Goal: Task Accomplishment & Management: Understand process/instructions

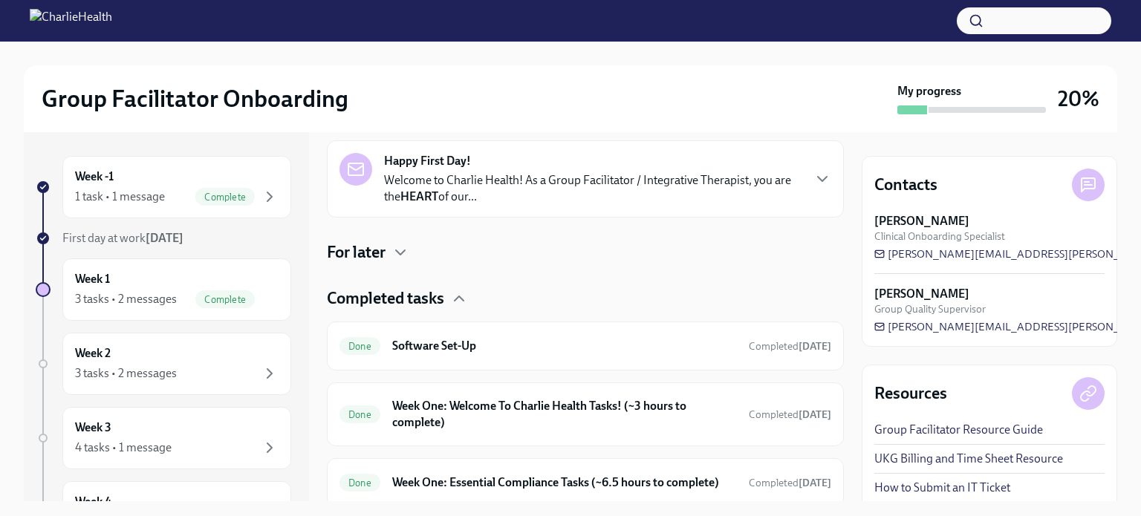
scroll to position [290, 0]
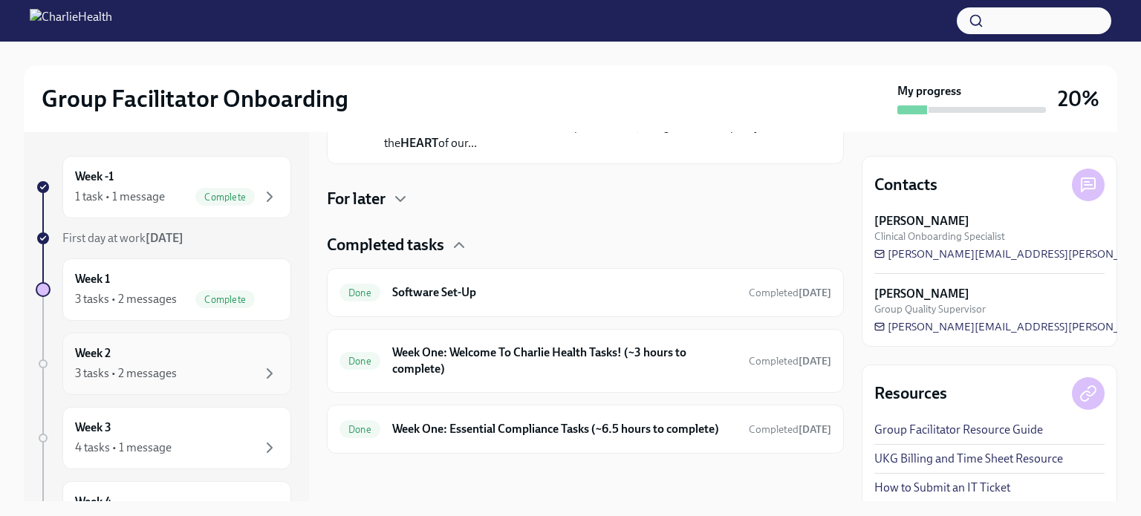
click at [171, 371] on div "3 tasks • 2 messages" at bounding box center [126, 373] width 102 height 16
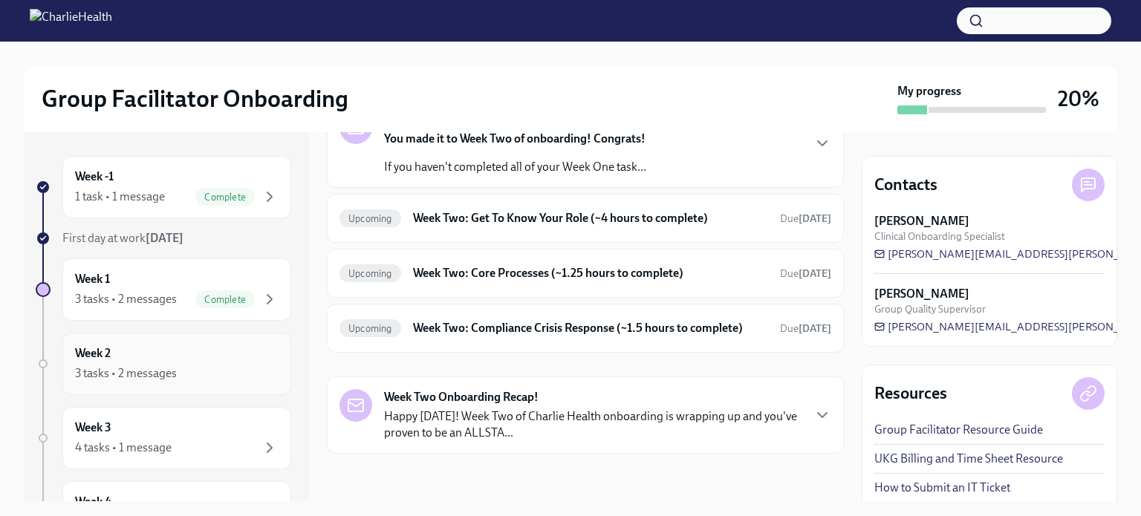
scroll to position [114, 0]
click at [178, 365] on div "3 tasks • 2 messages" at bounding box center [176, 374] width 203 height 18
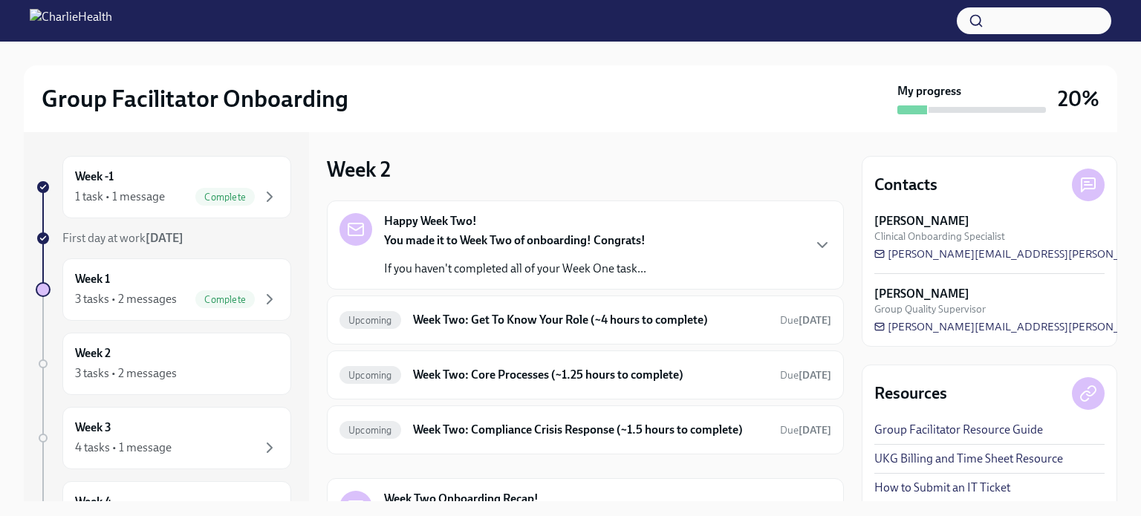
click at [517, 213] on div "Happy Week Two! You made it to Week Two of onboarding! Congrats! If you haven't…" at bounding box center [515, 245] width 262 height 64
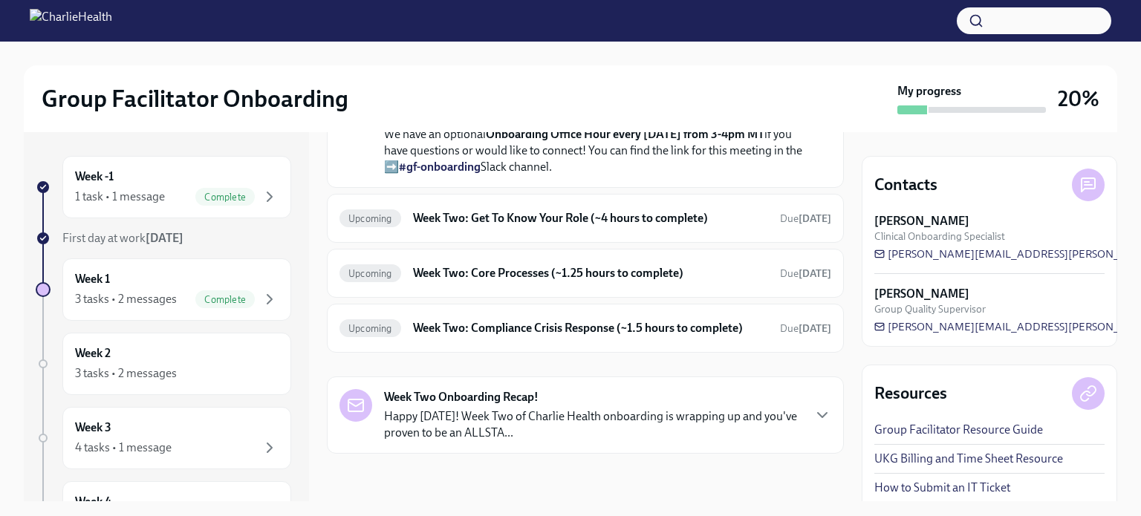
scroll to position [532, 0]
click at [558, 226] on h6 "Week Two: Get To Know Your Role (~4 hours to complete)" at bounding box center [590, 218] width 355 height 16
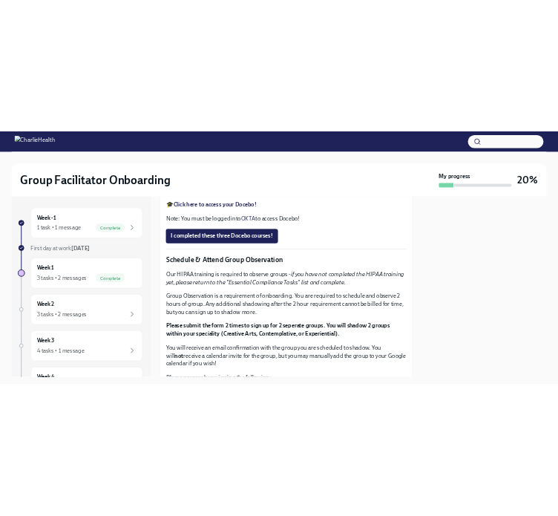
scroll to position [636, 0]
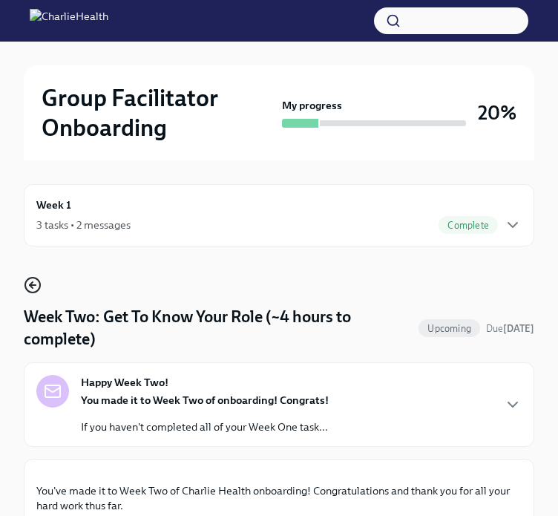
click at [33, 285] on icon "button" at bounding box center [33, 285] width 6 height 0
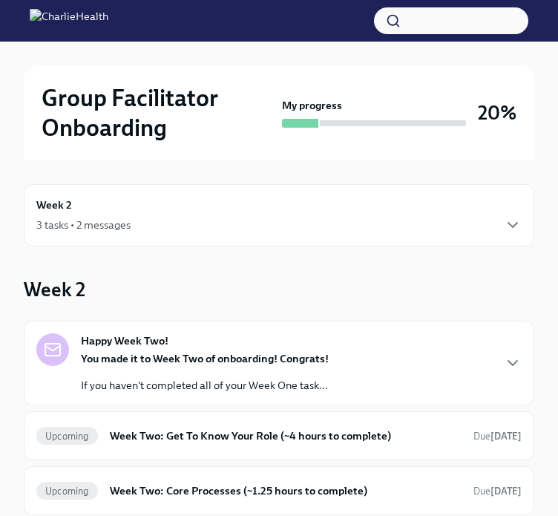
click at [130, 234] on div "Week 2 3 tasks • 2 messages" at bounding box center [279, 215] width 511 height 62
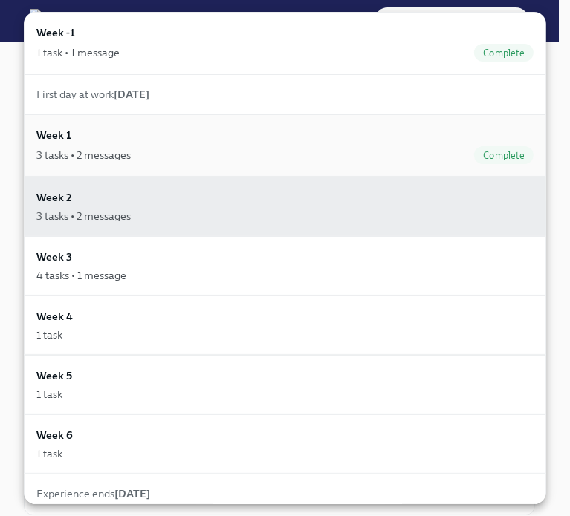
click at [91, 154] on div "3 tasks • 2 messages" at bounding box center [83, 155] width 94 height 15
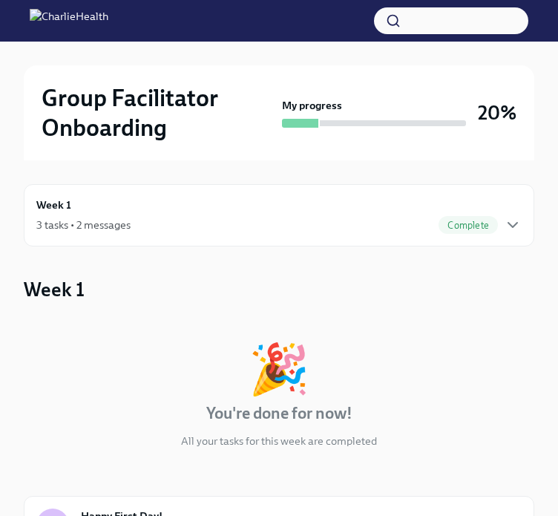
click at [139, 229] on div "3 tasks • 2 messages Complete" at bounding box center [279, 225] width 486 height 18
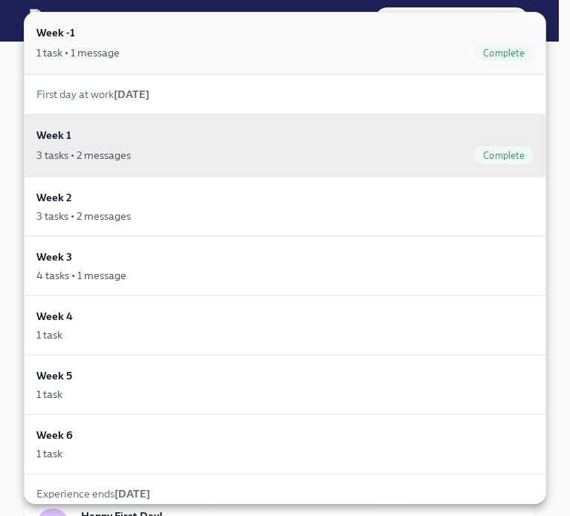
click at [116, 36] on div "Week -1 1 task • 1 message Complete" at bounding box center [284, 43] width 497 height 37
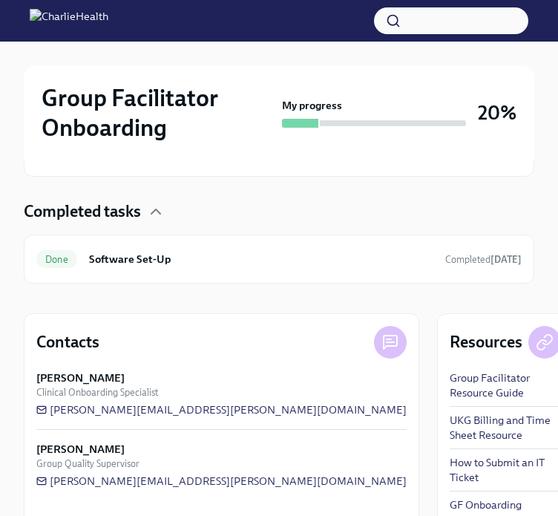
scroll to position [426, 0]
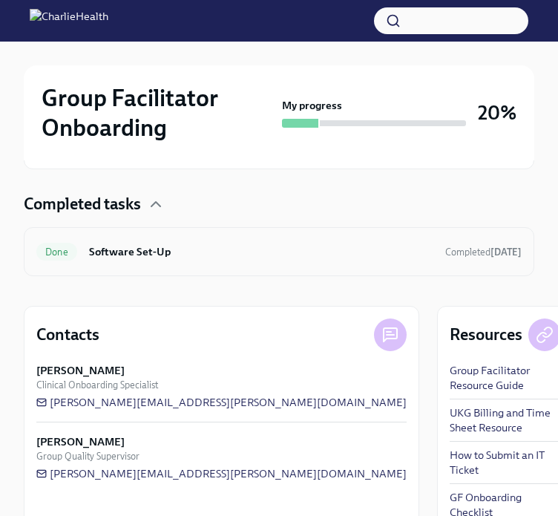
click at [220, 244] on h6 "Software Set-Up" at bounding box center [261, 252] width 345 height 16
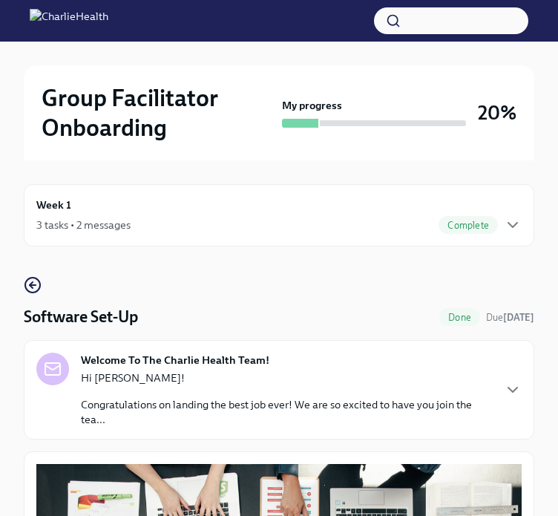
click at [189, 216] on div "3 tasks • 2 messages Complete" at bounding box center [279, 225] width 486 height 18
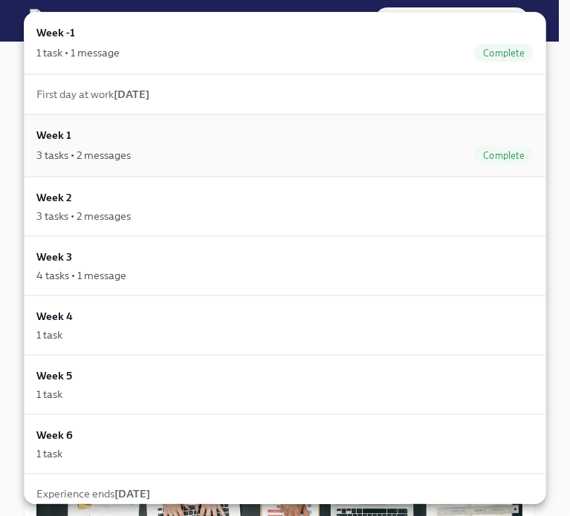
click at [129, 137] on div "Week 1 3 tasks • 2 messages Complete" at bounding box center [284, 145] width 497 height 37
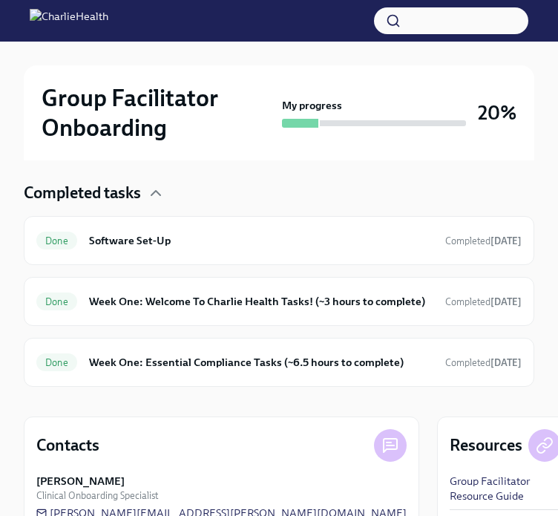
scroll to position [460, 0]
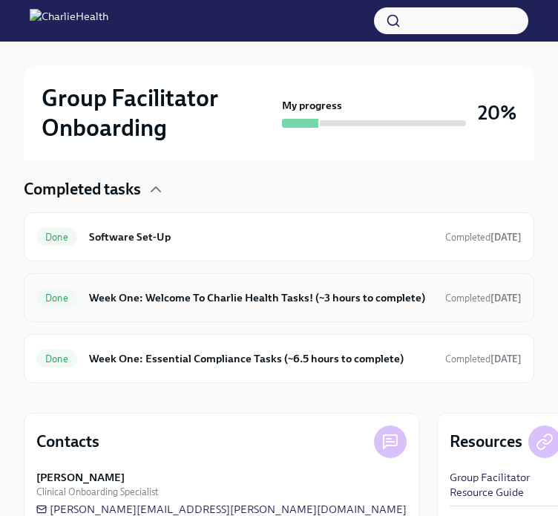
click at [273, 302] on h6 "Week One: Welcome To Charlie Health Tasks! (~3 hours to complete)" at bounding box center [261, 298] width 345 height 16
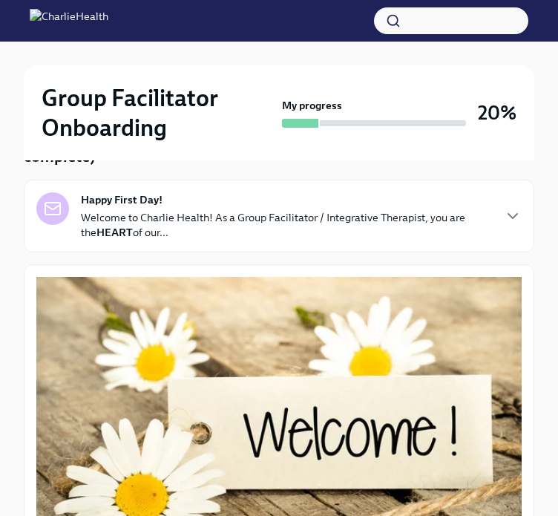
scroll to position [181, 0]
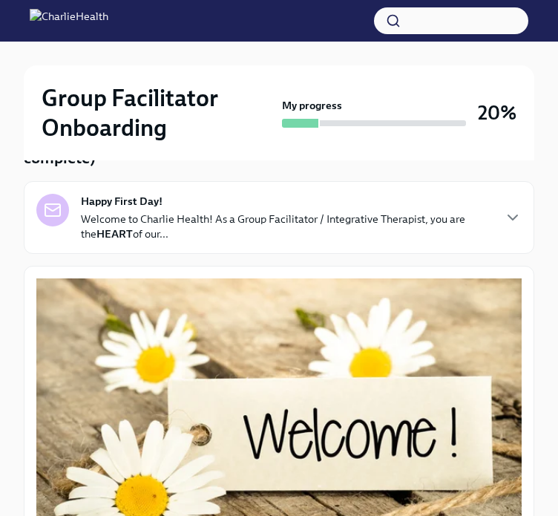
click at [330, 222] on p "Welcome to Charlie Health! As a Group Facilitator / Integrative Therapist, you …" at bounding box center [286, 227] width 411 height 30
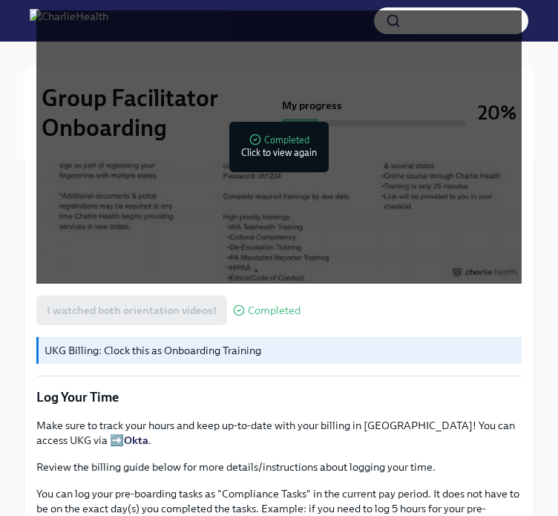
scroll to position [1669, 0]
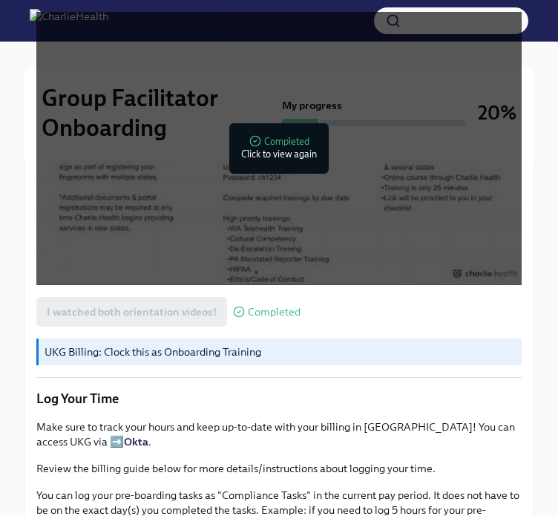
click at [250, 86] on h2 "Group Facilitator Onboarding" at bounding box center [159, 112] width 235 height 59
click at [261, 56] on div at bounding box center [279, 54] width 511 height 24
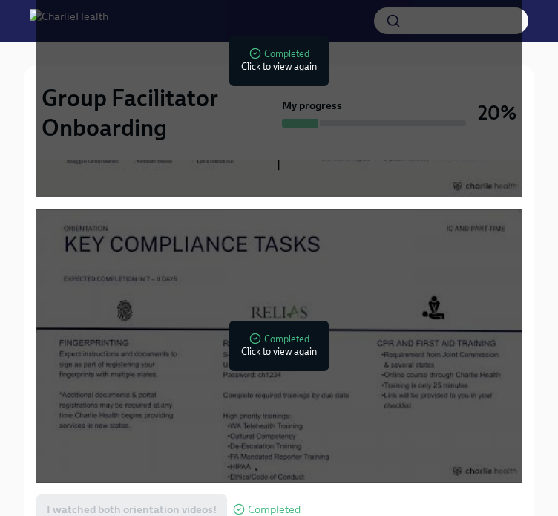
scroll to position [1461, 0]
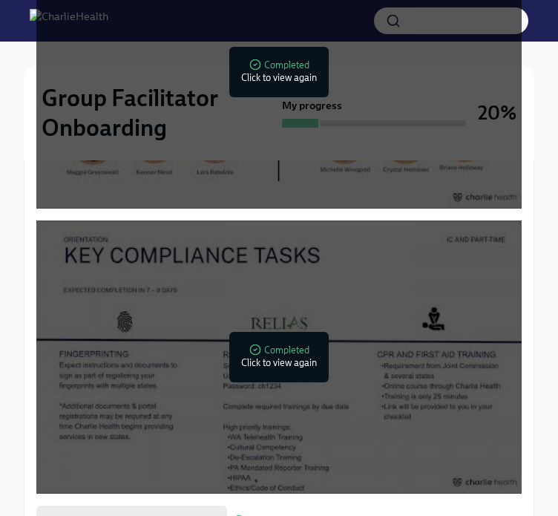
click at [288, 84] on div at bounding box center [282, 72] width 19 height 24
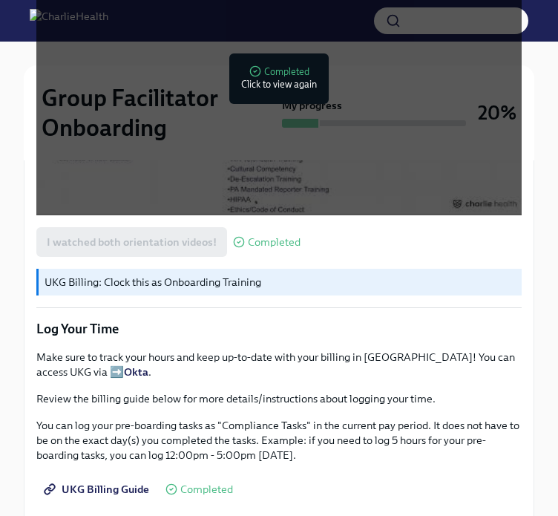
scroll to position [1764, 0]
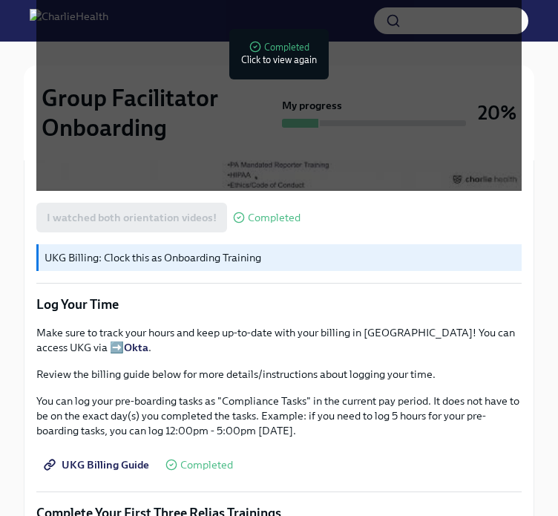
click at [296, 78] on div at bounding box center [279, 54] width 48 height 48
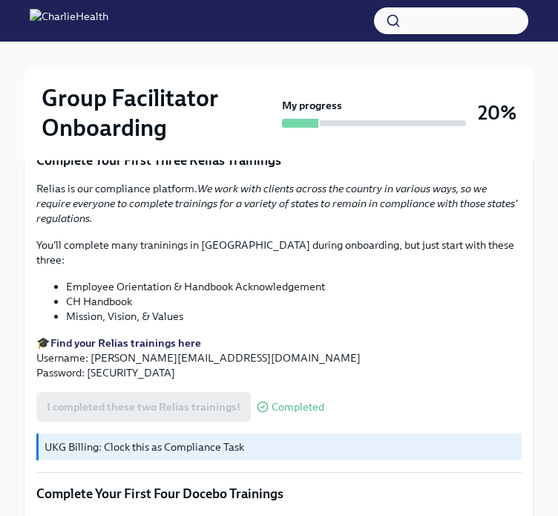
scroll to position [2119, 0]
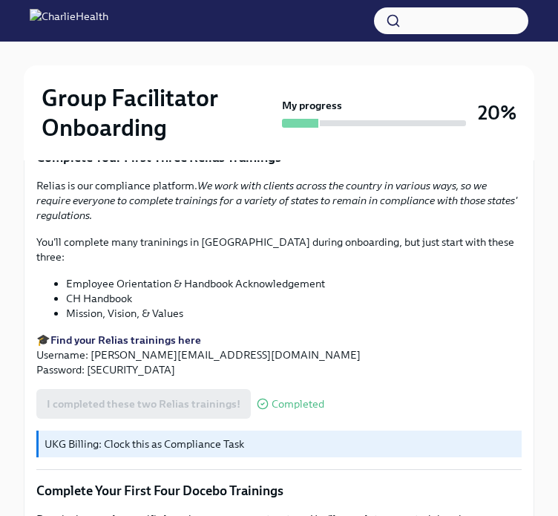
drag, startPoint x: 42, startPoint y: 241, endPoint x: 395, endPoint y: 342, distance: 367.6
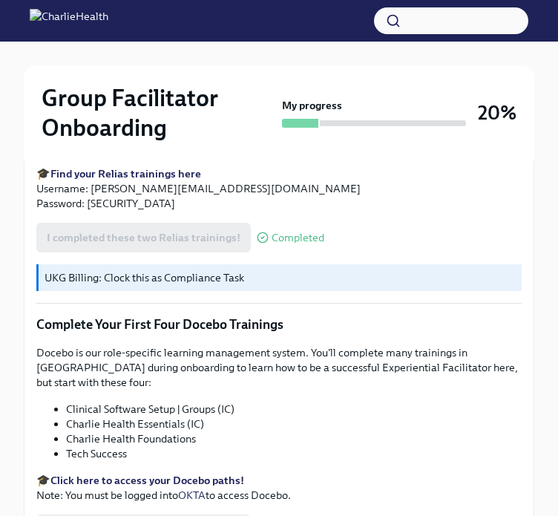
scroll to position [2286, 0]
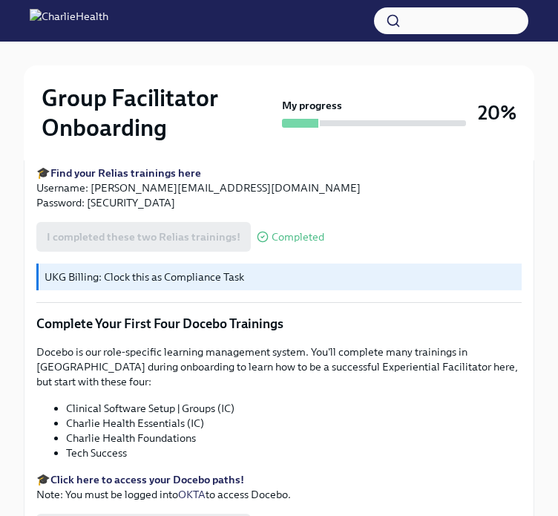
click at [173, 180] on strong "Find your Relias trainings here" at bounding box center [125, 172] width 151 height 13
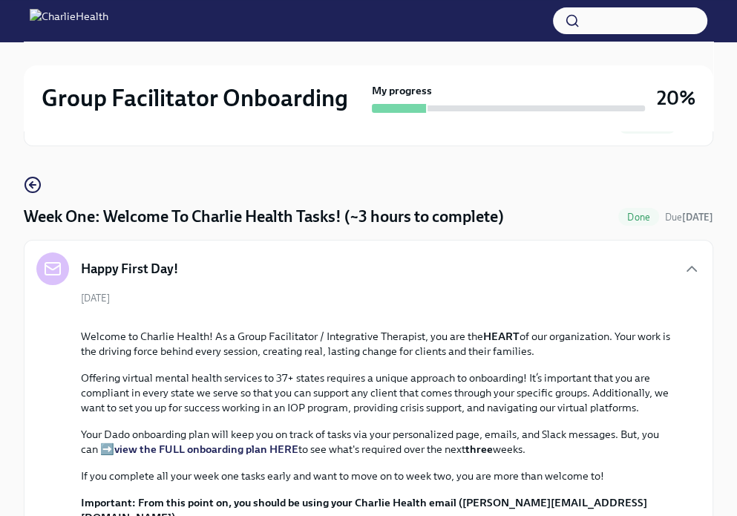
scroll to position [0, 0]
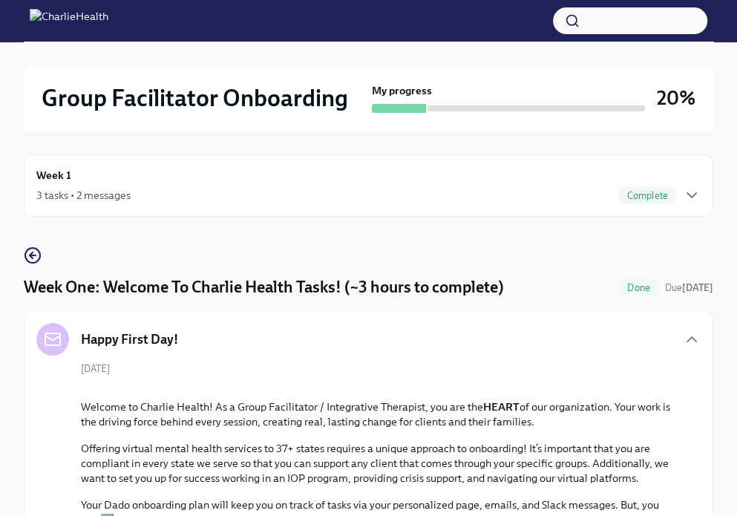
click at [115, 196] on div "3 tasks • 2 messages" at bounding box center [83, 195] width 94 height 15
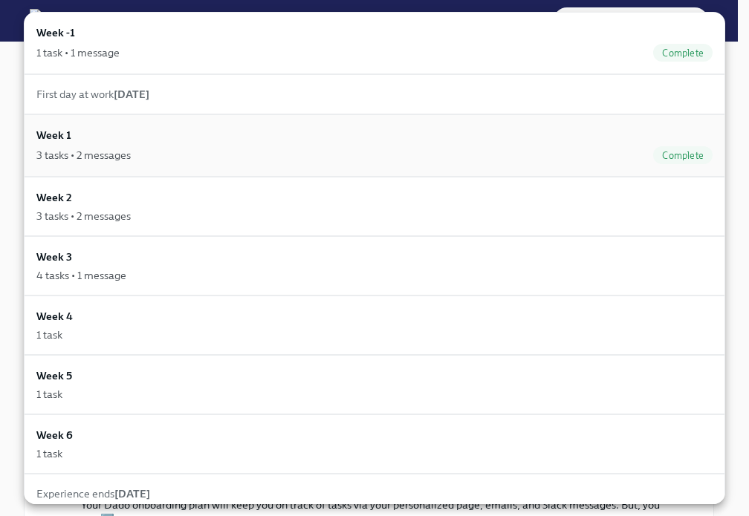
click at [146, 154] on div "3 tasks • 2 messages Complete" at bounding box center [374, 155] width 676 height 18
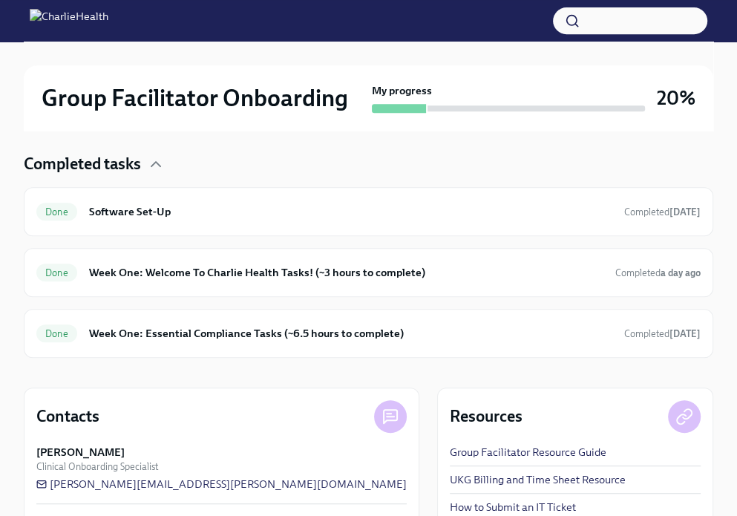
scroll to position [442, 0]
click at [260, 341] on div "Done Week One: Essential Compliance Tasks (~6.5 hours to complete) Completed [D…" at bounding box center [368, 333] width 665 height 24
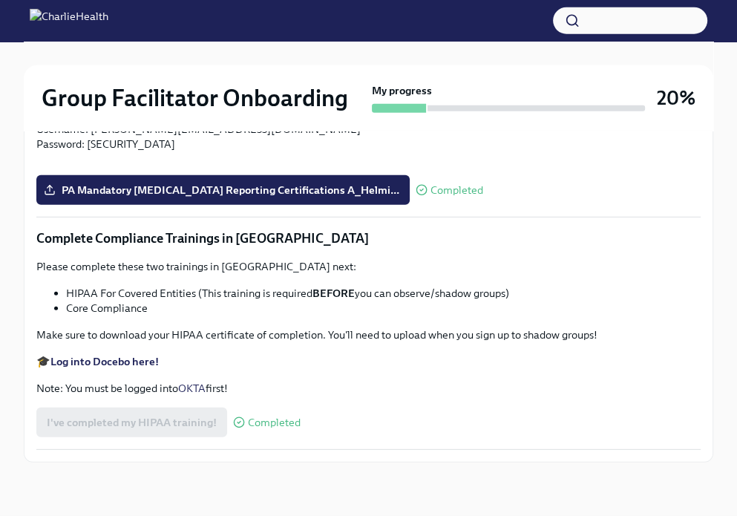
scroll to position [3631, 0]
click at [94, 359] on strong "Log into Docebo here!" at bounding box center [104, 361] width 108 height 13
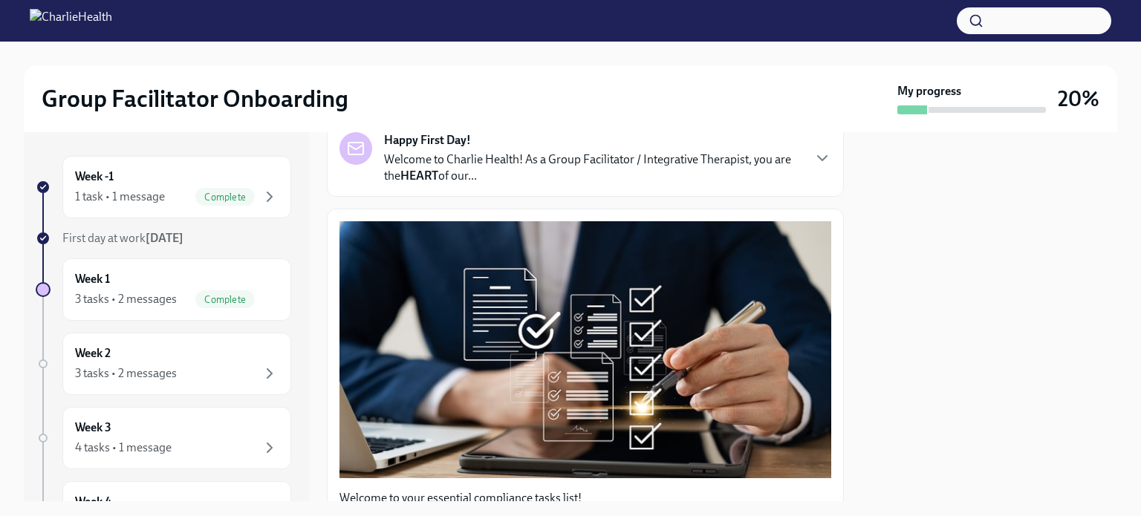
scroll to position [0, 0]
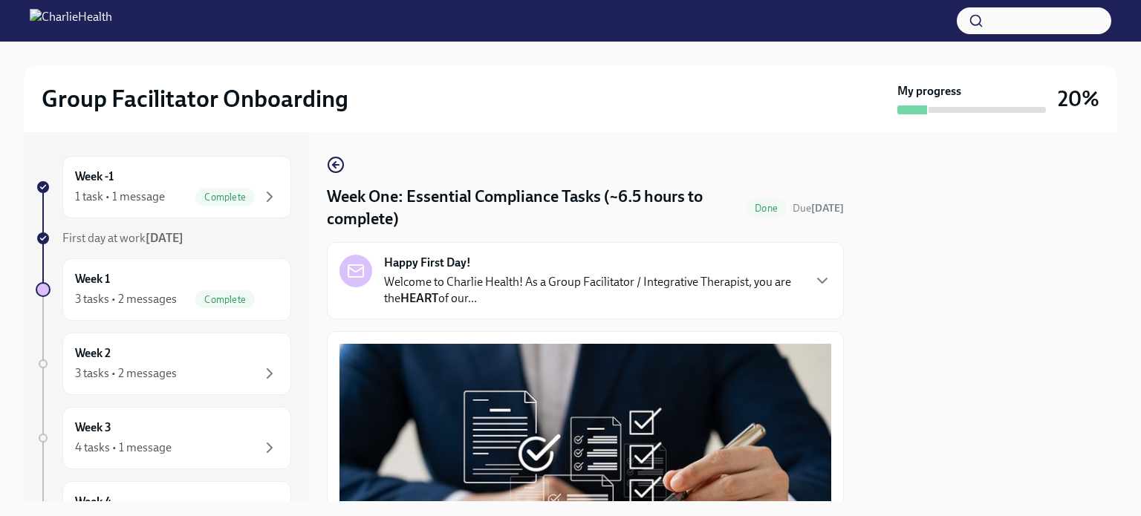
click at [328, 156] on link at bounding box center [336, 165] width 18 height 18
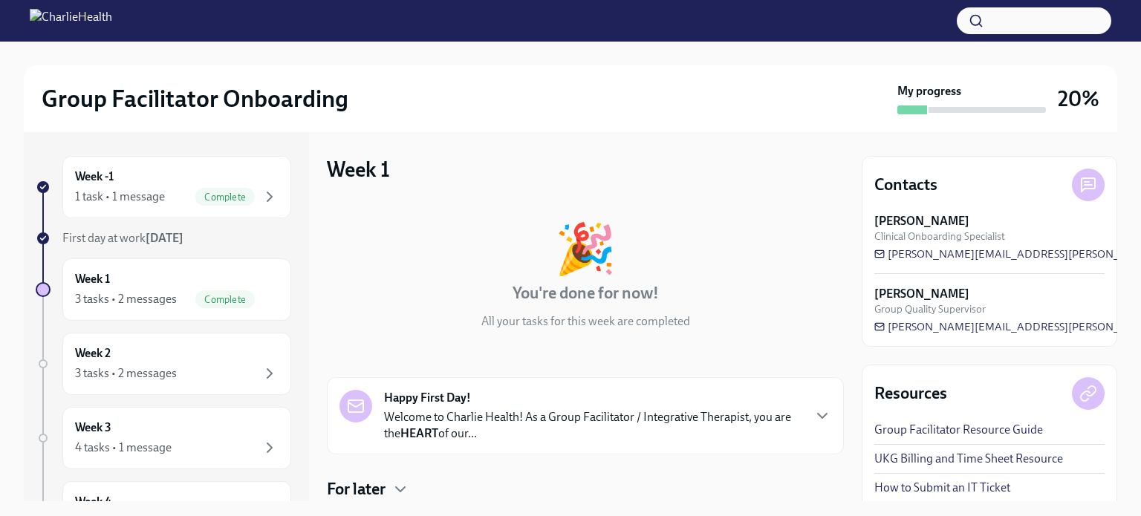
scroll to position [303, 0]
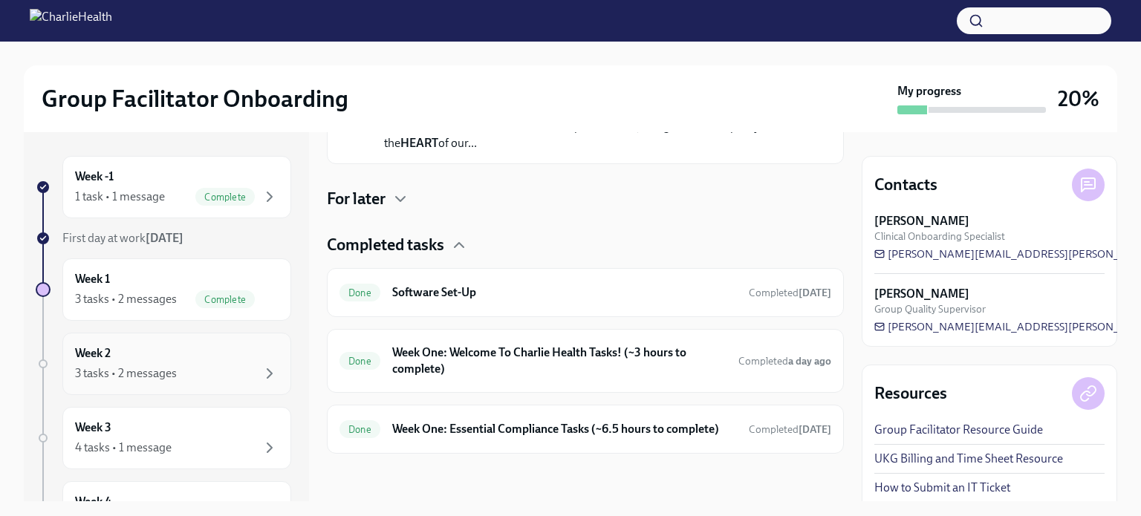
click at [179, 362] on div "Week 2 3 tasks • 2 messages" at bounding box center [176, 363] width 203 height 37
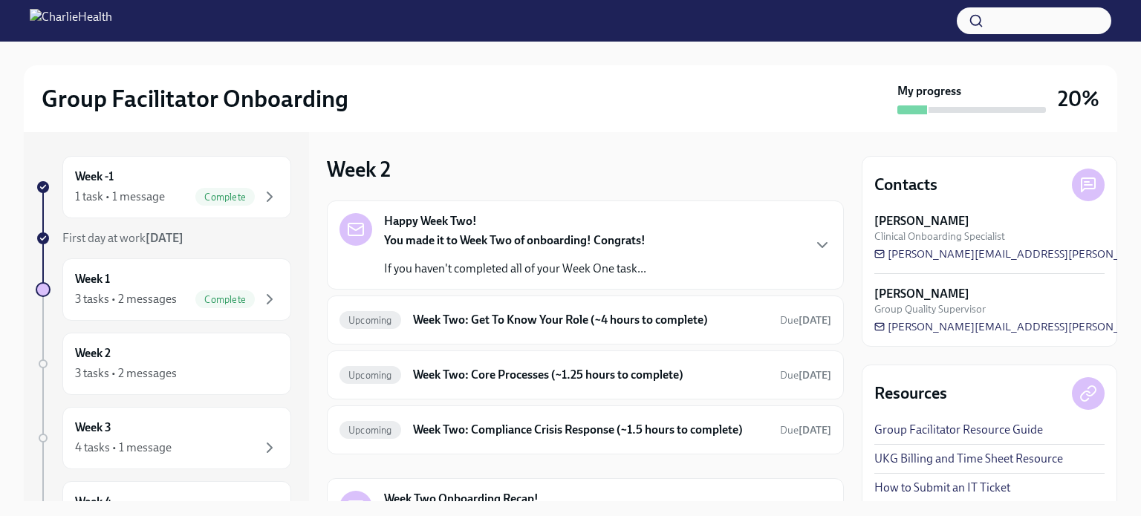
click at [584, 256] on div "You made it to Week Two of onboarding! Congrats! If you haven't completed all o…" at bounding box center [515, 254] width 262 height 45
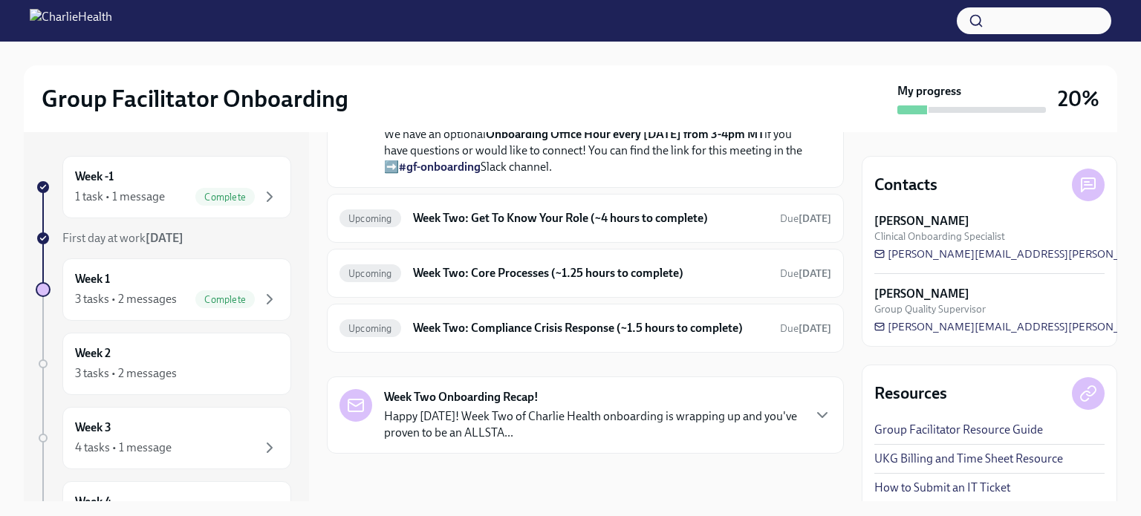
scroll to position [552, 0]
click at [598, 226] on h6 "Week Two: Get To Know Your Role (~4 hours to complete)" at bounding box center [590, 218] width 355 height 16
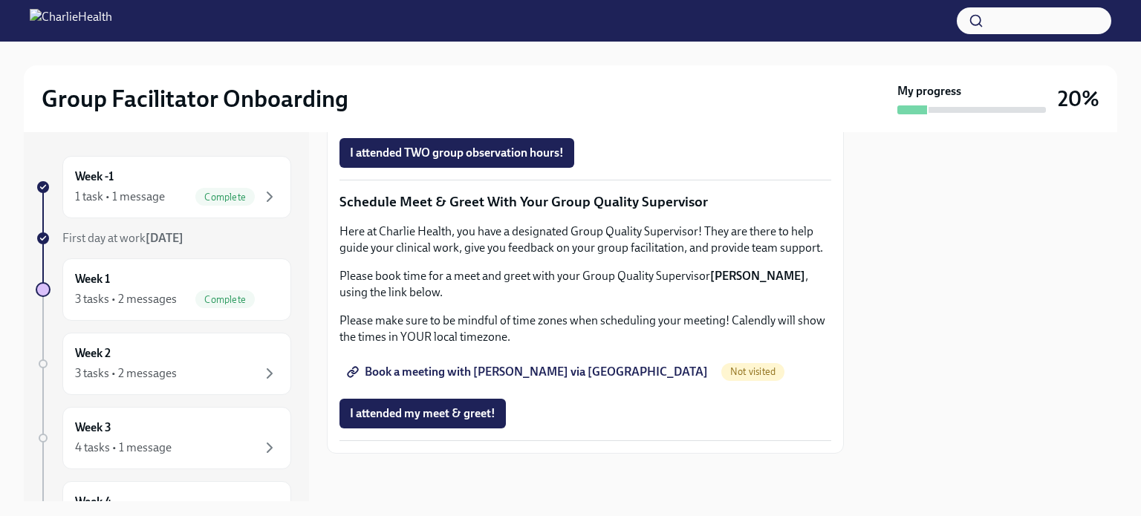
scroll to position [1233, 0]
click at [496, 77] on span "Group Observation Instructions" at bounding box center [439, 69] width 178 height 15
click at [664, 126] on link "Complete this form to schedule your integrative observations" at bounding box center [514, 112] width 350 height 30
click at [500, 362] on link "Book a meeting with [PERSON_NAME] via [GEOGRAPHIC_DATA]" at bounding box center [528, 372] width 379 height 30
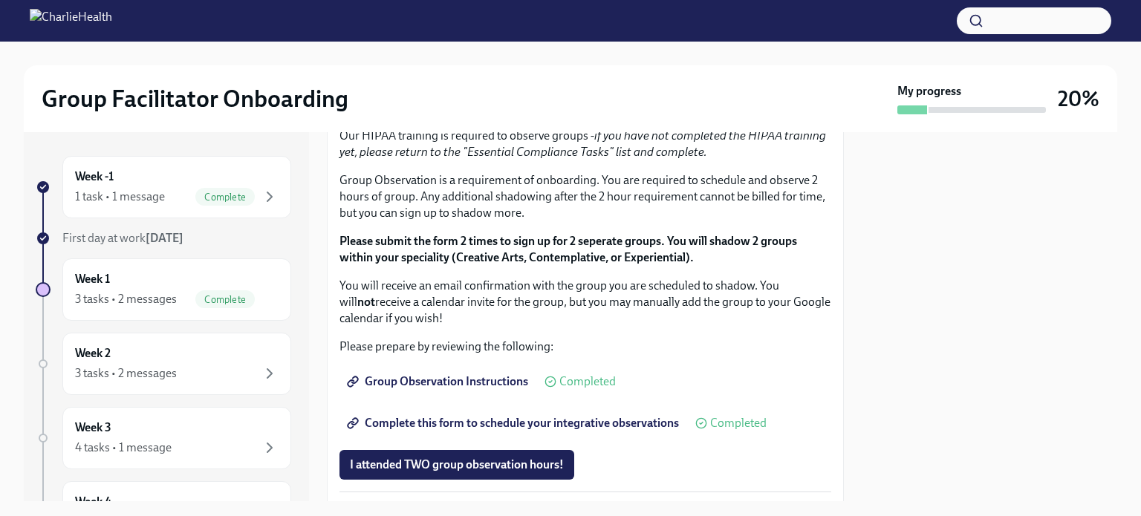
scroll to position [798, 0]
